Goal: Information Seeking & Learning: Learn about a topic

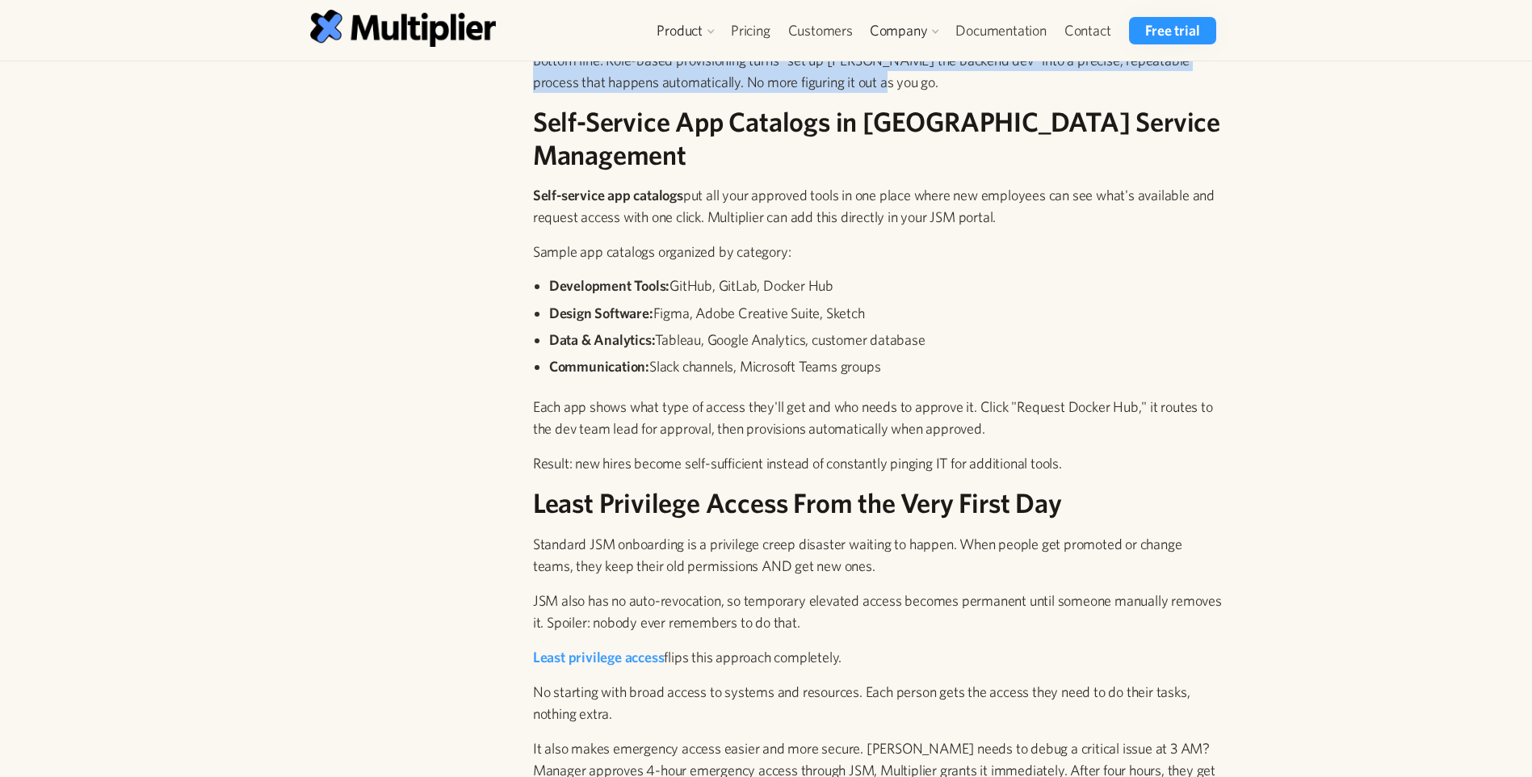
scroll to position [2504, 0]
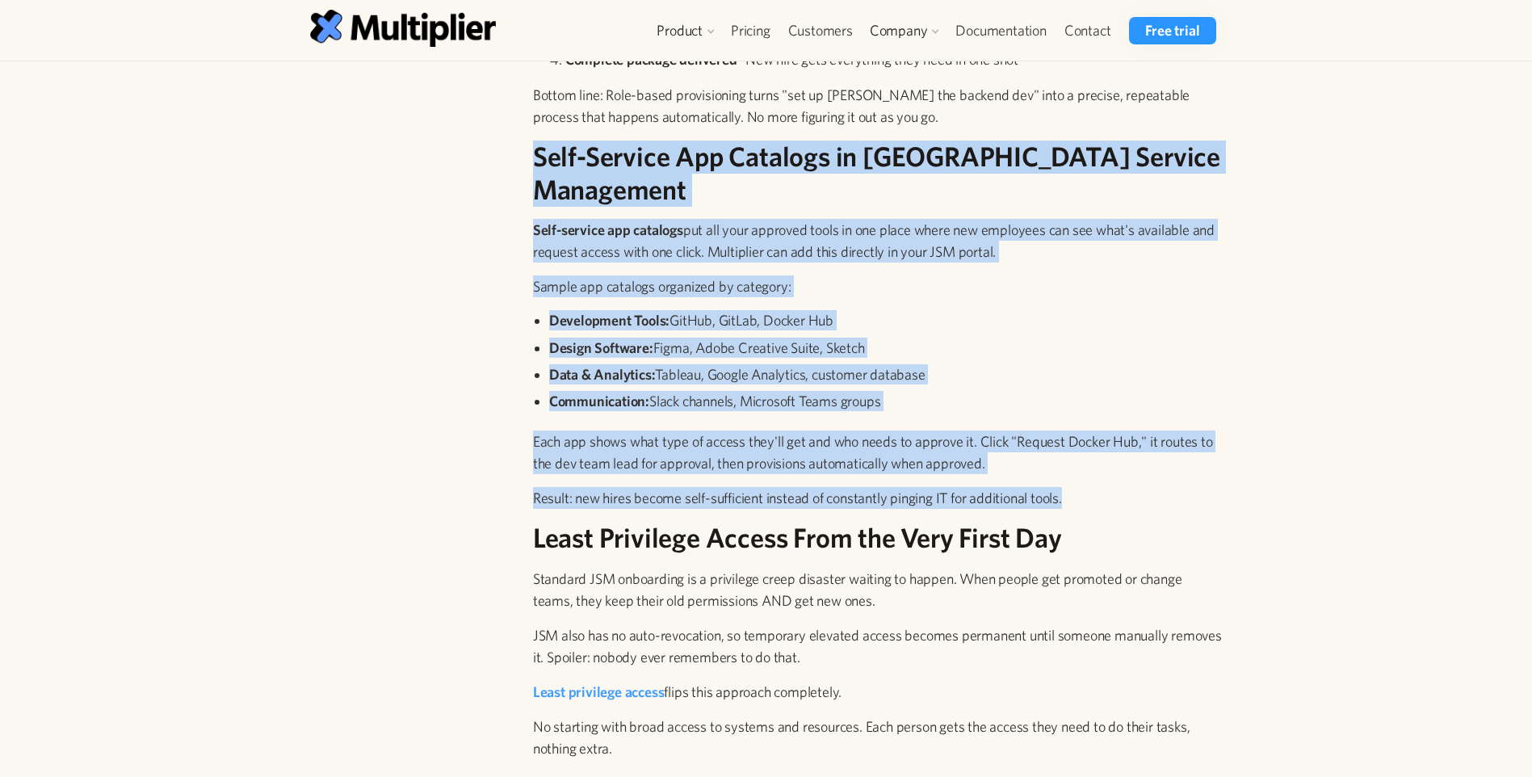
drag, startPoint x: 536, startPoint y: 152, endPoint x: 1082, endPoint y: 460, distance: 627.2
drag, startPoint x: 1082, startPoint y: 460, endPoint x: 962, endPoint y: 463, distance: 119.6
copy div "Self-Service App Catalogs in [GEOGRAPHIC_DATA] Service Management Self-service …"
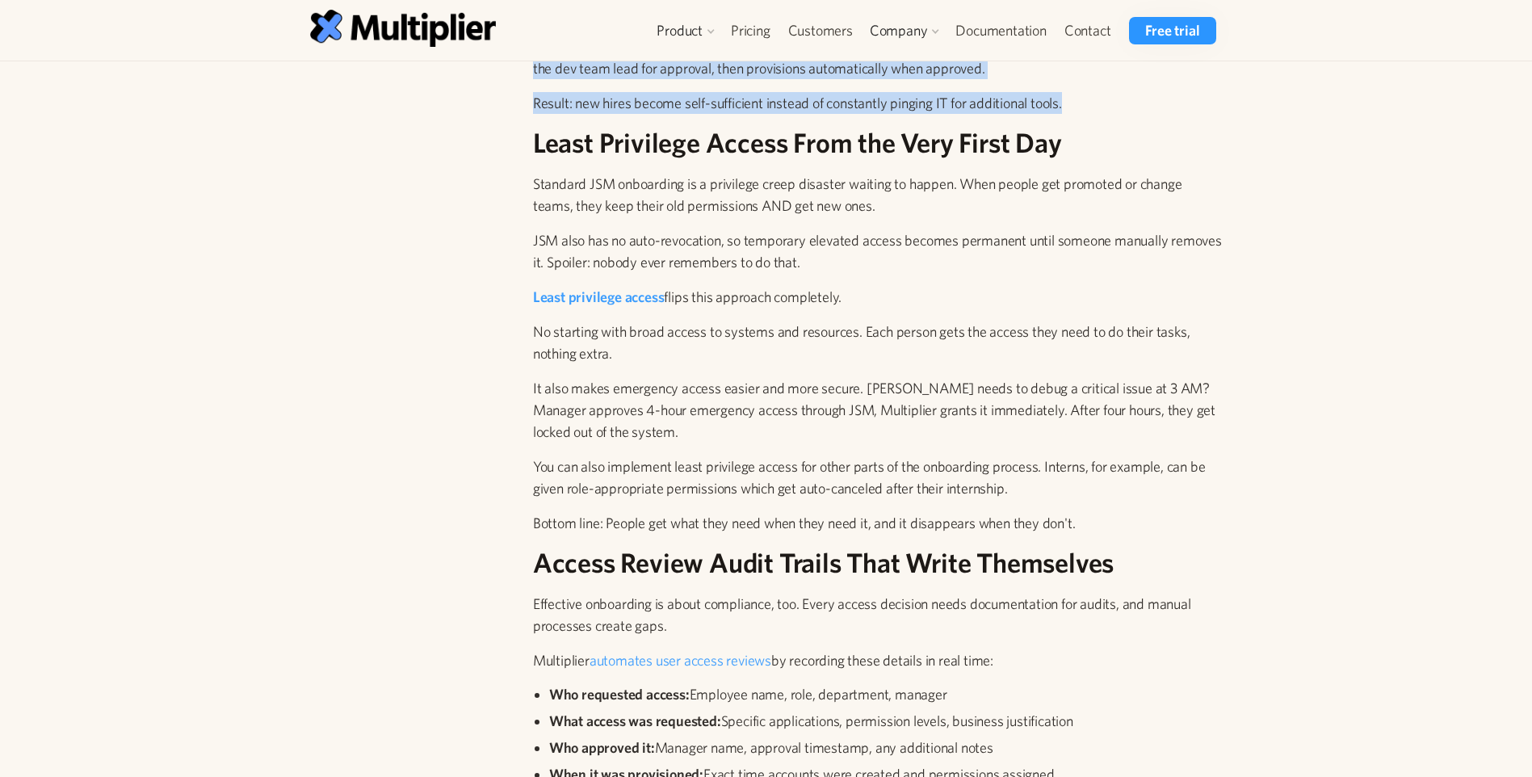
scroll to position [2908, 0]
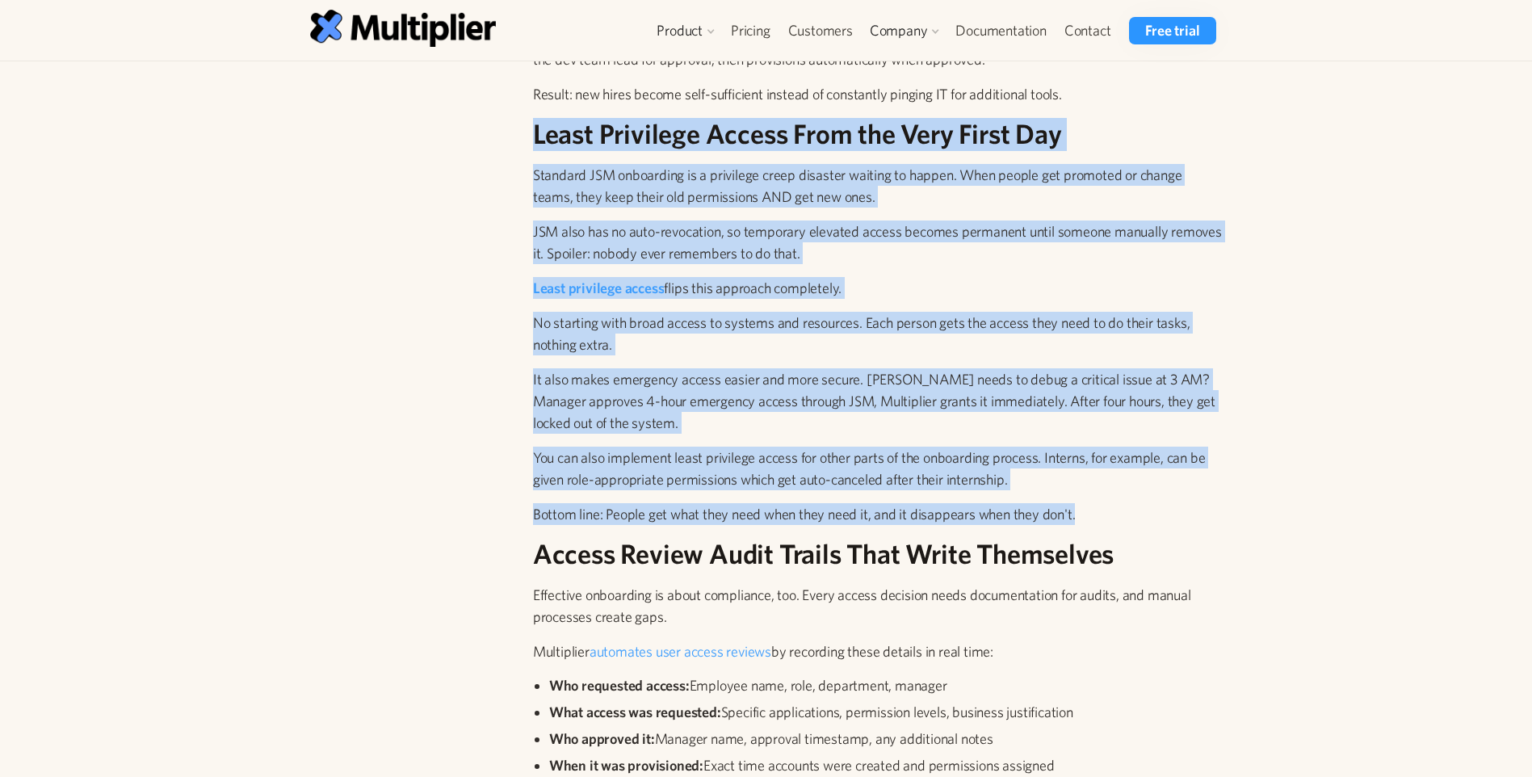
drag, startPoint x: 1098, startPoint y: 481, endPoint x: 537, endPoint y: 80, distance: 689.1
click at [537, 80] on div "The 5 C's Every New Employee Needs Before we dive into Jira automation, let's t…" at bounding box center [878, 494] width 690 height 5791
drag, startPoint x: 537, startPoint y: 80, endPoint x: 544, endPoint y: 97, distance: 18.2
copy div "Least Privilege Access From the Very First Day Standard JSM onboarding is a pri…"
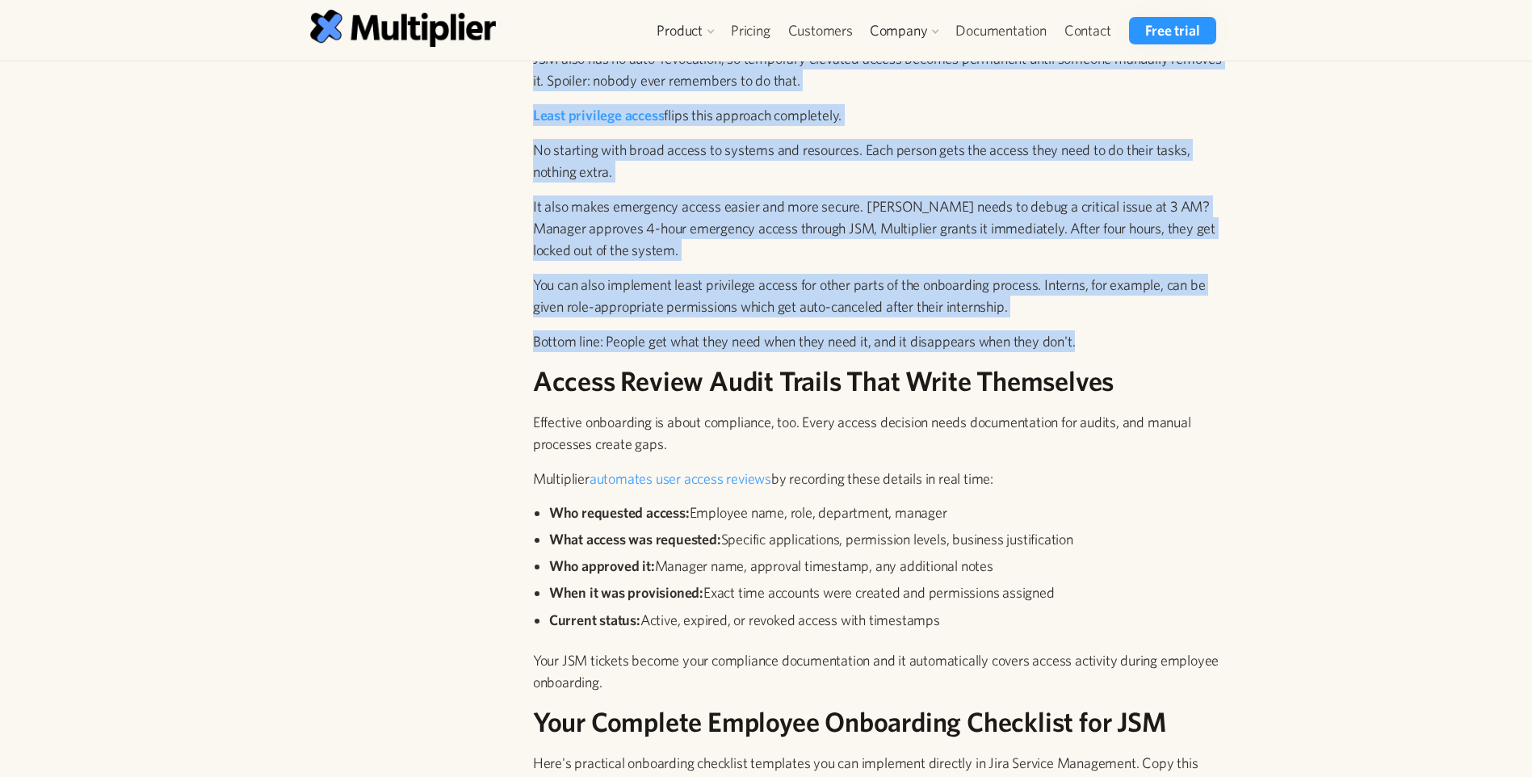
scroll to position [3150, 0]
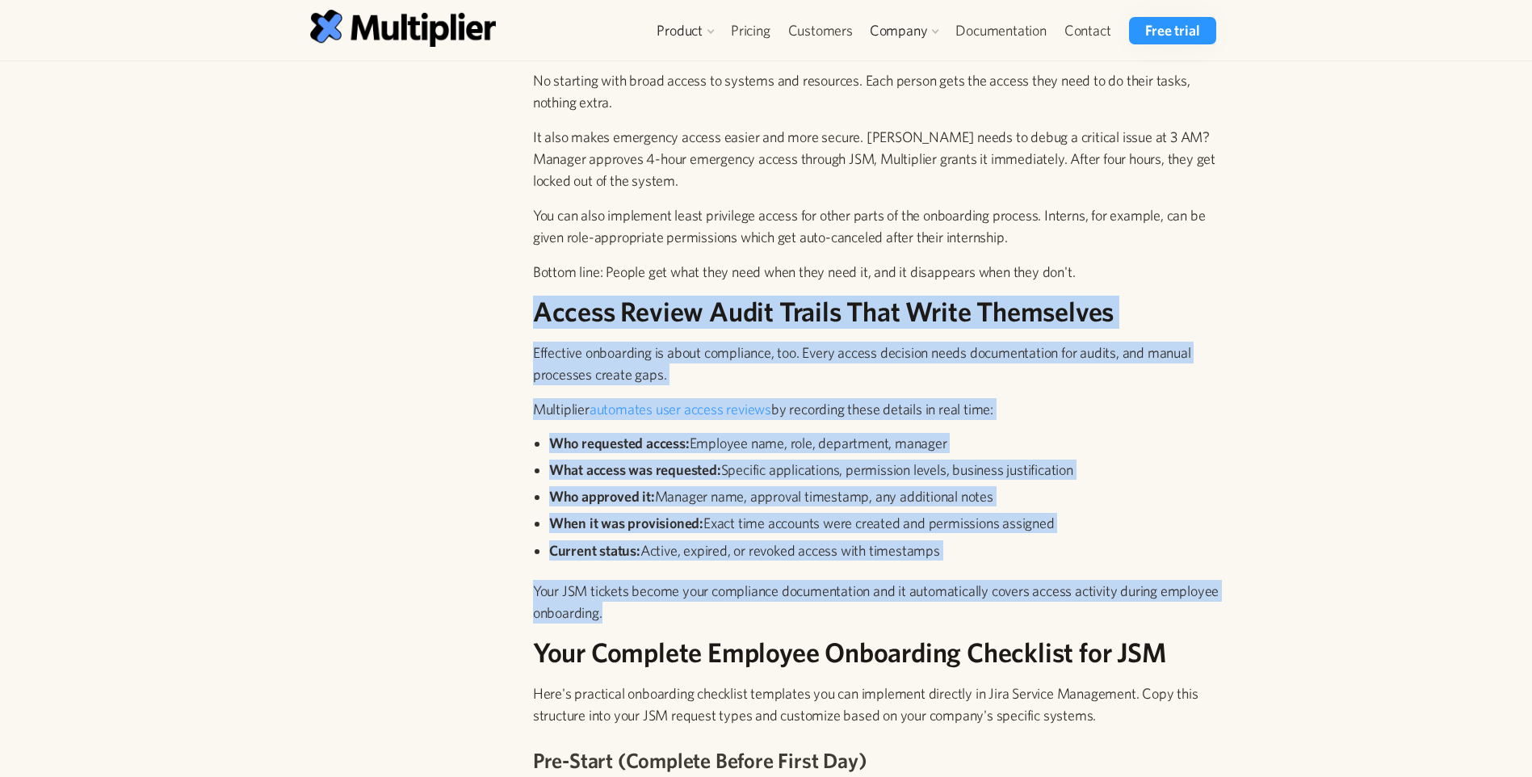
drag, startPoint x: 539, startPoint y: 281, endPoint x: 788, endPoint y: 586, distance: 393.9
click at [788, 586] on div "The 5 C's Every New Employee Needs Before we dive into Jira automation, let's t…" at bounding box center [878, 252] width 690 height 5791
drag, startPoint x: 788, startPoint y: 586, endPoint x: 667, endPoint y: 474, distance: 164.6
copy div "Access Review Audit Trails That Write Themselves Effective onboarding is about …"
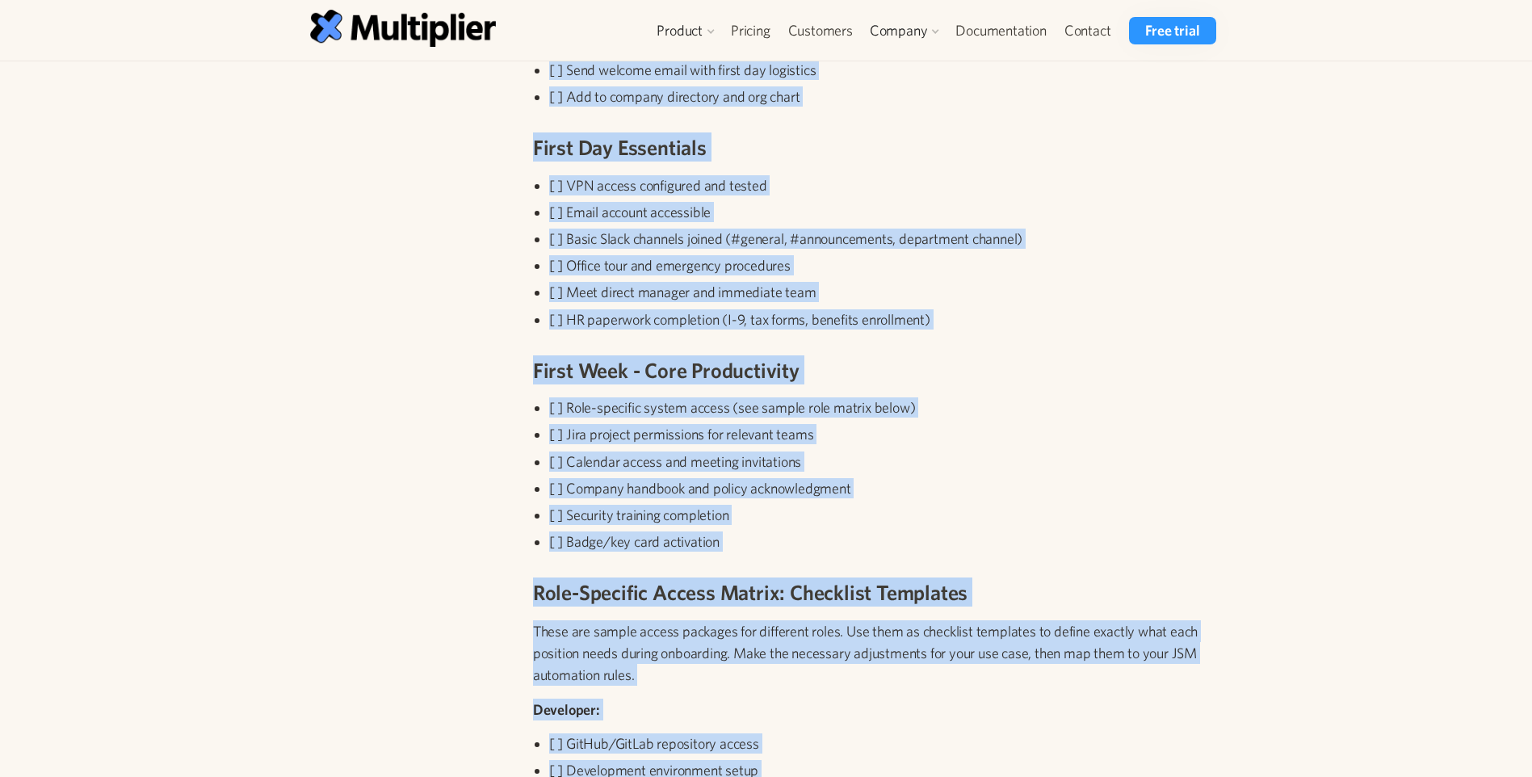
scroll to position [4041, 0]
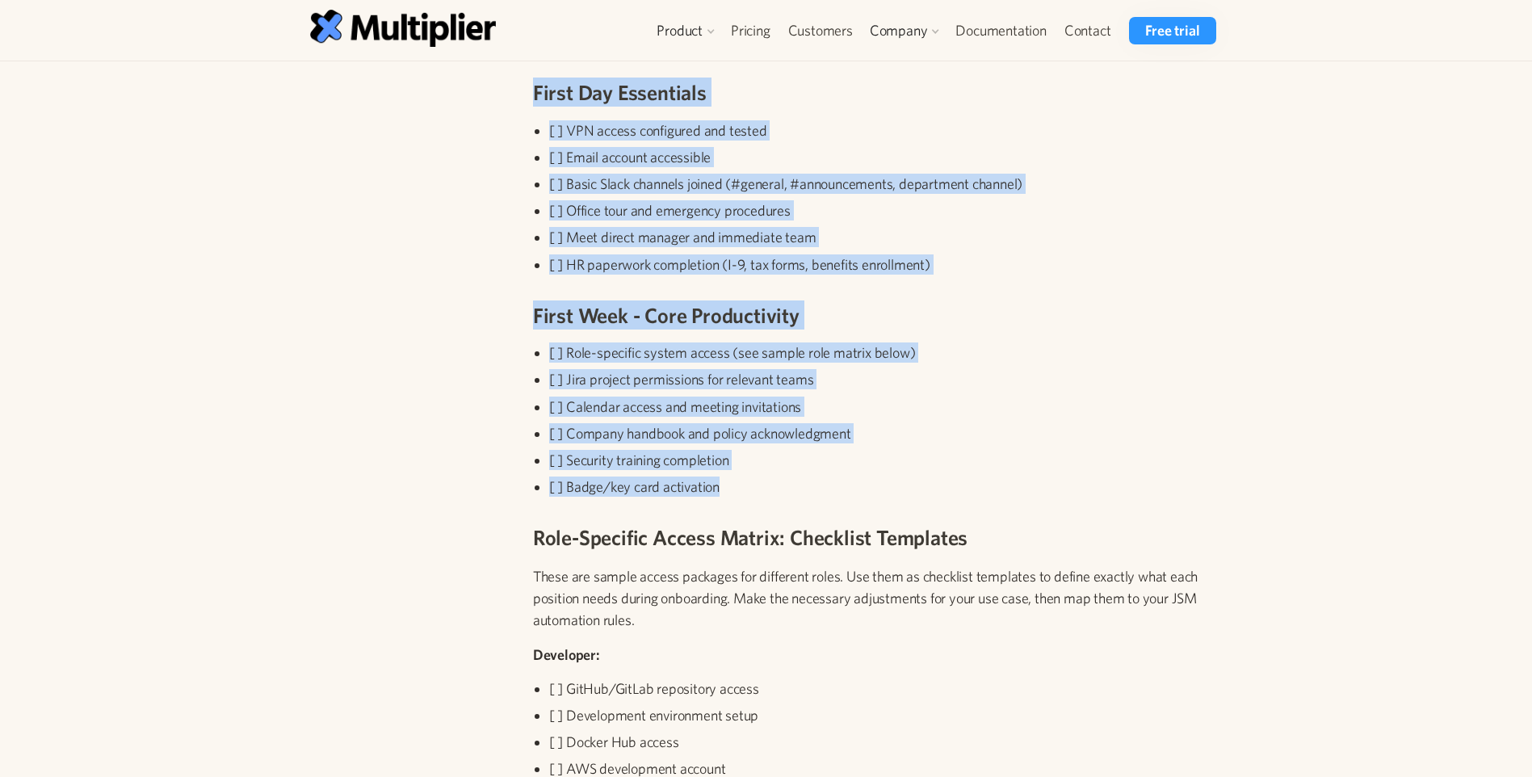
drag, startPoint x: 534, startPoint y: 133, endPoint x: 741, endPoint y: 458, distance: 385.0
drag, startPoint x: 741, startPoint y: 458, endPoint x: 680, endPoint y: 445, distance: 61.9
copy div "Your Complete Employee Onboarding Checklist for JSM Here's practical onboarding…"
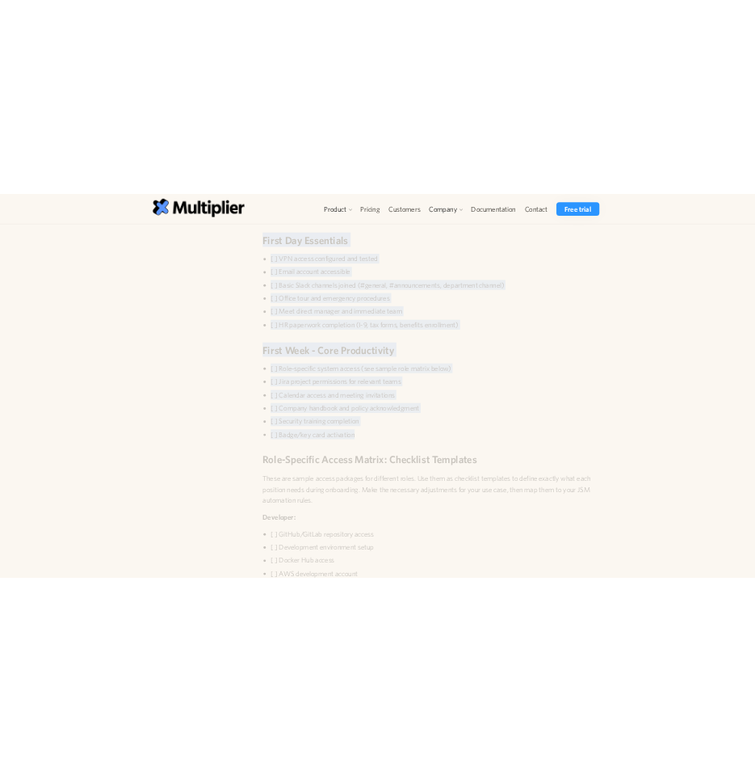
scroll to position [4019, 0]
